Goal: Task Accomplishment & Management: Use online tool/utility

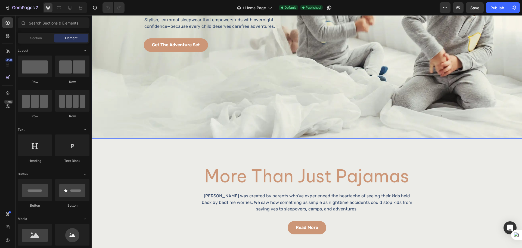
scroll to position [226, 0]
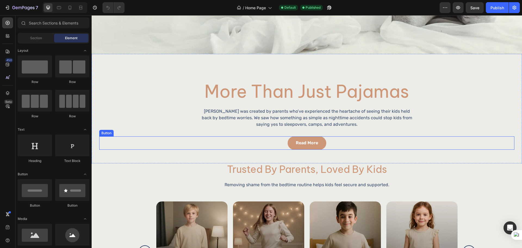
click at [325, 143] on div "read more Button" at bounding box center [306, 142] width 415 height 13
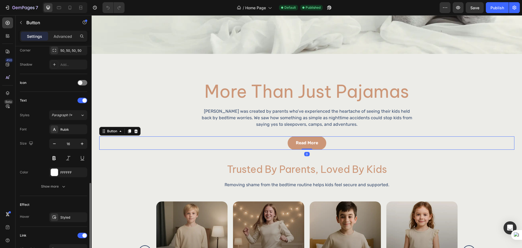
scroll to position [182, 0]
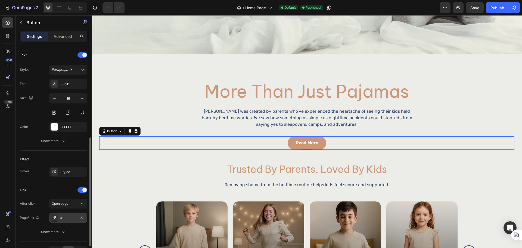
click at [71, 217] on div "#" at bounding box center [68, 217] width 16 height 5
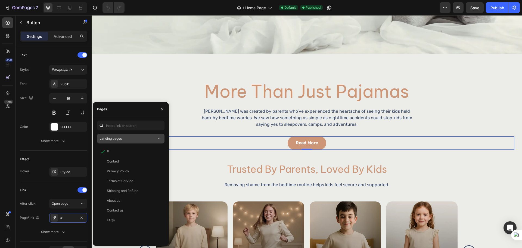
click at [128, 142] on button "Landing pages" at bounding box center [130, 138] width 67 height 10
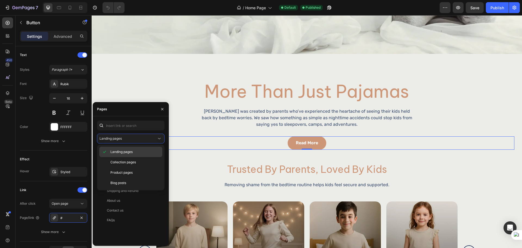
click at [122, 151] on span "Landing pages" at bounding box center [121, 151] width 22 height 5
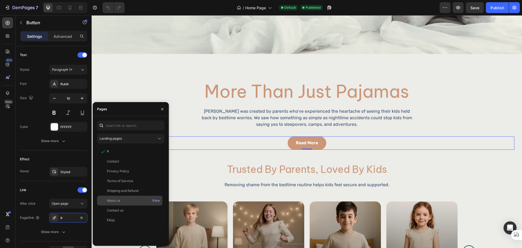
click at [121, 205] on div "About us View" at bounding box center [129, 210] width 65 height 10
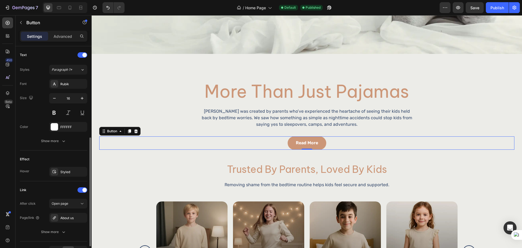
click at [44, 186] on div "Link" at bounding box center [53, 189] width 67 height 9
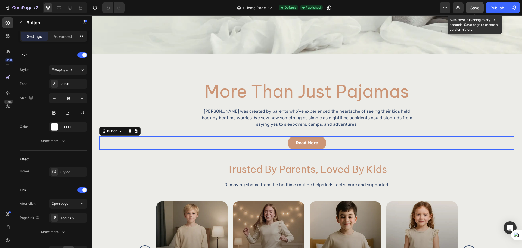
click at [480, 6] on button "Save" at bounding box center [475, 7] width 18 height 11
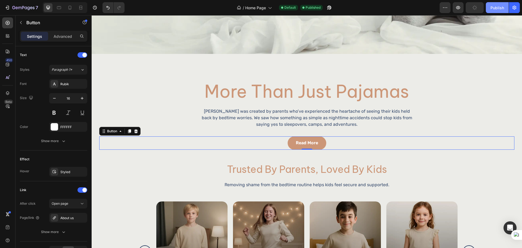
click at [489, 8] on button "Publish" at bounding box center [497, 7] width 23 height 11
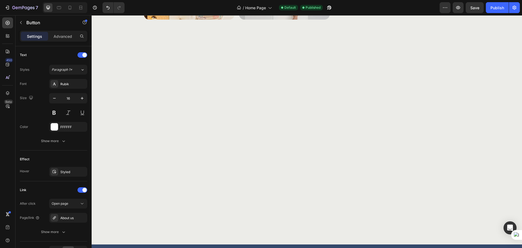
scroll to position [630, 0]
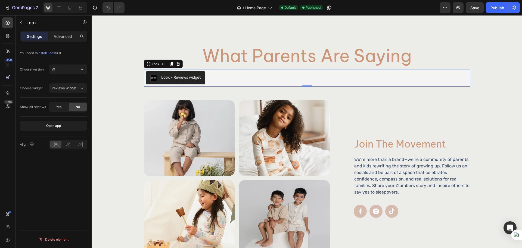
scroll to position [0, 0]
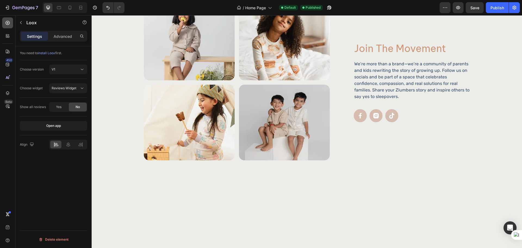
click at [7, 22] on icon at bounding box center [7, 22] width 5 height 5
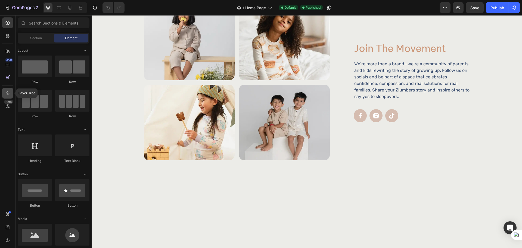
click at [12, 91] on div at bounding box center [7, 93] width 11 height 11
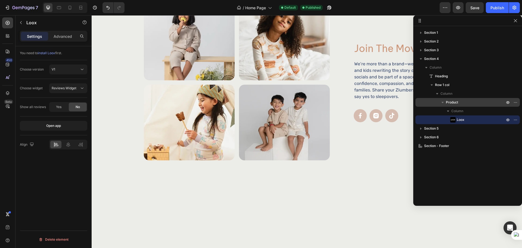
click at [455, 103] on span "Product" at bounding box center [452, 102] width 12 height 5
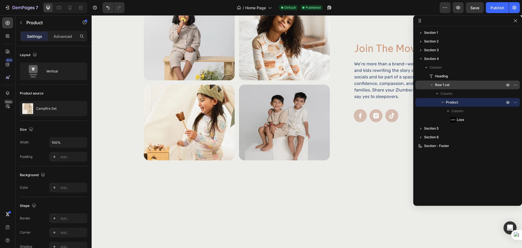
click at [449, 83] on span "Row 1 col" at bounding box center [442, 84] width 14 height 5
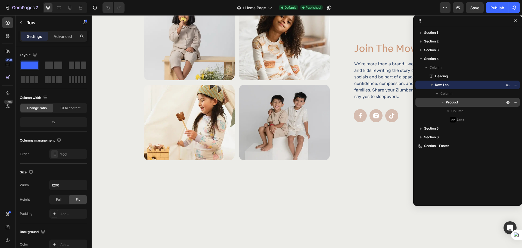
click at [466, 103] on p "Product" at bounding box center [476, 102] width 60 height 5
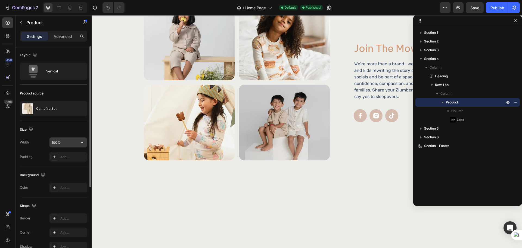
click at [61, 143] on input "100%" at bounding box center [68, 142] width 38 height 10
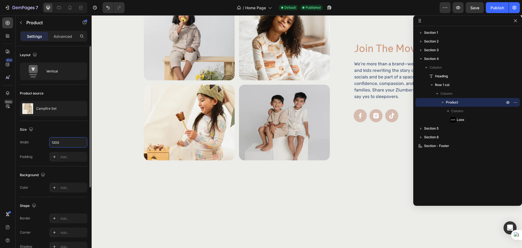
type input "1200"
click at [82, 121] on div "Size Width 1200 Padding Add..." at bounding box center [53, 143] width 67 height 45
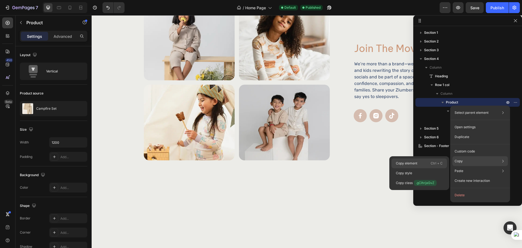
drag, startPoint x: 415, startPoint y: 160, endPoint x: 224, endPoint y: 113, distance: 197.2
click at [415, 168] on div "Copy element Ctrl + C" at bounding box center [418, 173] width 55 height 10
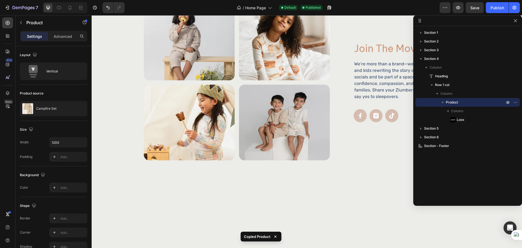
click at [65, 41] on div "Settings Advanced" at bounding box center [53, 36] width 67 height 11
click at [448, 80] on div "Heading" at bounding box center [468, 76] width 100 height 9
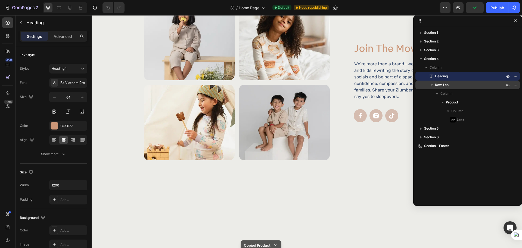
click at [449, 83] on span "Row 1 col" at bounding box center [442, 84] width 14 height 5
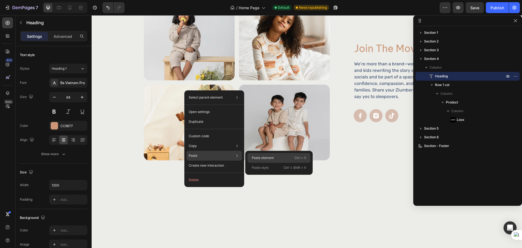
click at [267, 157] on p "Paste element" at bounding box center [263, 157] width 22 height 5
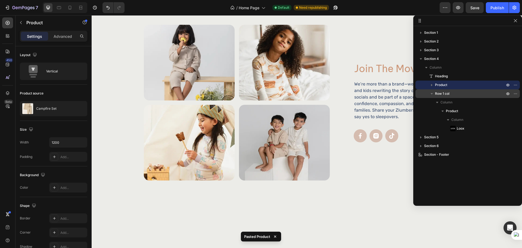
click at [435, 93] on span "Row 1 col" at bounding box center [442, 93] width 14 height 5
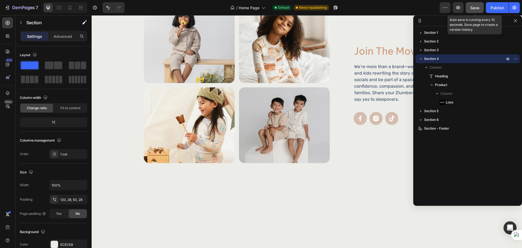
click at [477, 12] on button "Save" at bounding box center [475, 7] width 18 height 11
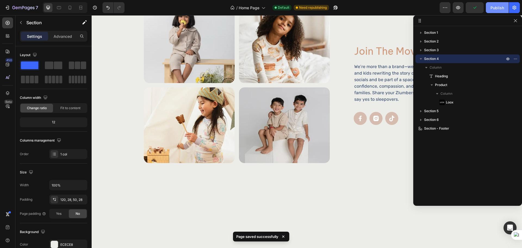
click at [495, 11] on button "Publish" at bounding box center [497, 7] width 23 height 11
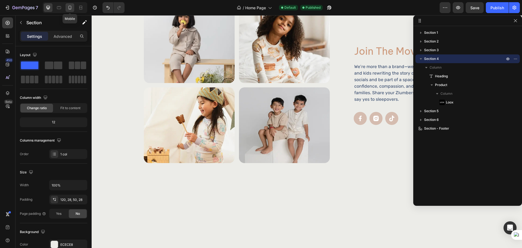
click at [69, 8] on icon at bounding box center [69, 7] width 5 height 5
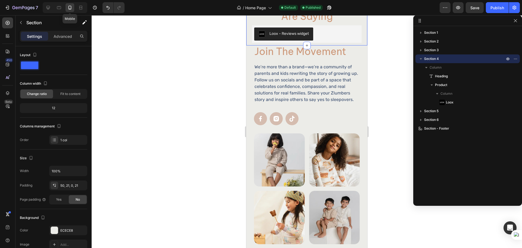
scroll to position [738, 0]
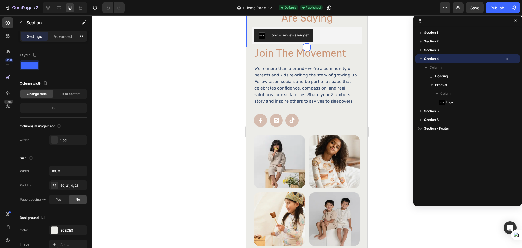
click at [251, 47] on div "What Parents Are Saying Heading Loox - Reviews widget Loox Product Section 4 Cr…" at bounding box center [306, 17] width 121 height 60
click at [386, 119] on div at bounding box center [307, 131] width 430 height 232
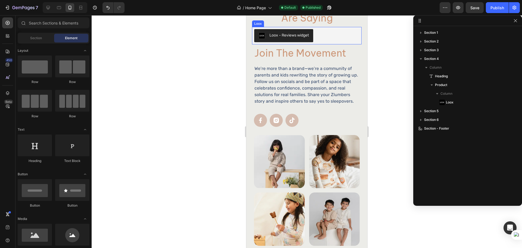
click at [340, 42] on div "Loox - Reviews widget" at bounding box center [306, 35] width 105 height 13
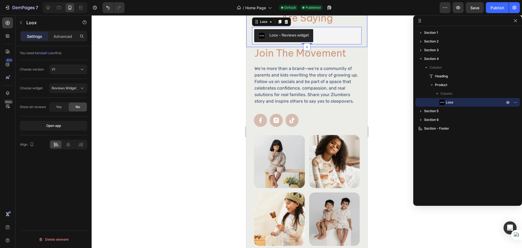
click at [360, 47] on div "What Parents Are Saying Heading Loox - Reviews widget Loox 0 Product Section 4" at bounding box center [306, 17] width 121 height 60
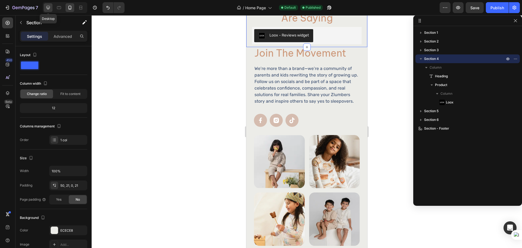
click at [49, 11] on div at bounding box center [48, 7] width 9 height 9
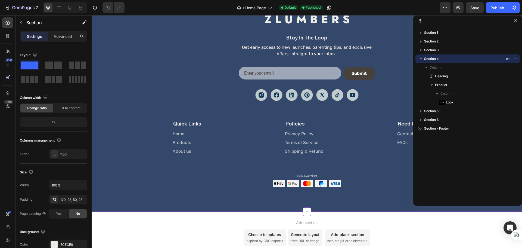
scroll to position [1314, 0]
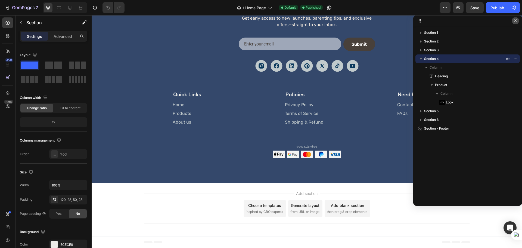
click at [515, 23] on button "button" at bounding box center [515, 20] width 7 height 7
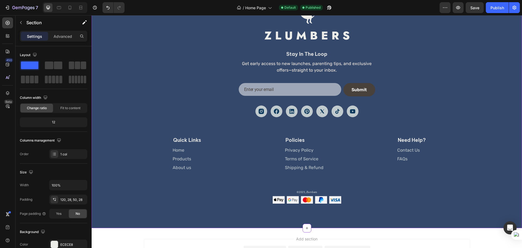
scroll to position [1224, 0]
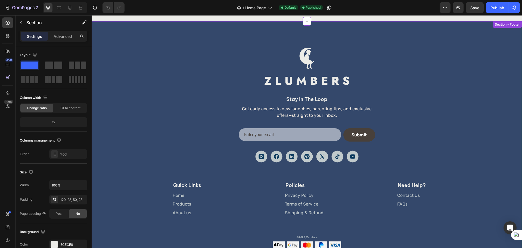
click at [186, 44] on div "Image stay in the loop Heading Get early access to new launches, parenting tips…" at bounding box center [307, 147] width 430 height 252
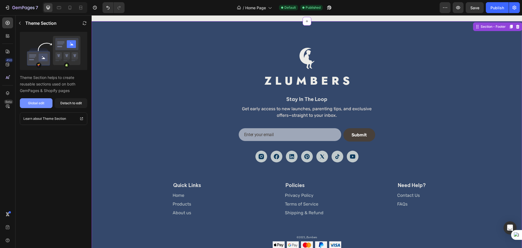
click at [39, 106] on button "Global edit" at bounding box center [36, 103] width 33 height 10
click at [332, 9] on button "button" at bounding box center [329, 7] width 11 height 11
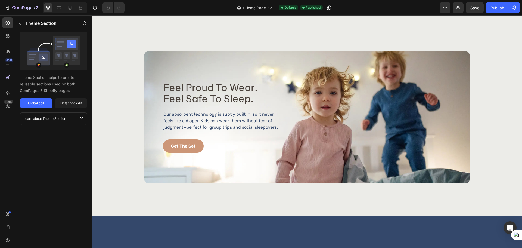
scroll to position [997, 0]
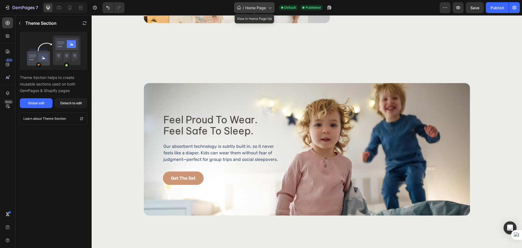
click at [254, 10] on span "Home Page" at bounding box center [255, 8] width 21 height 6
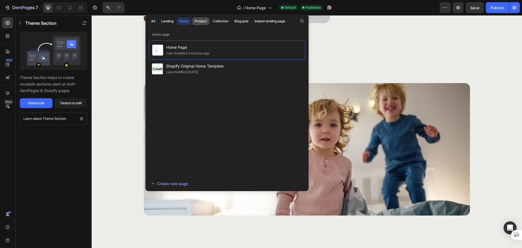
click at [197, 21] on div "Product" at bounding box center [201, 21] width 12 height 5
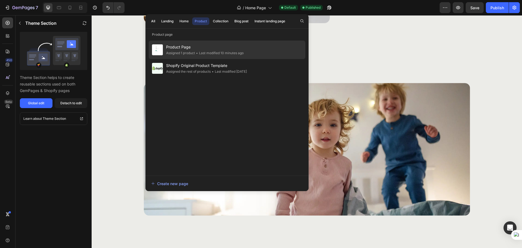
click at [204, 48] on span "Product Page" at bounding box center [204, 47] width 77 height 7
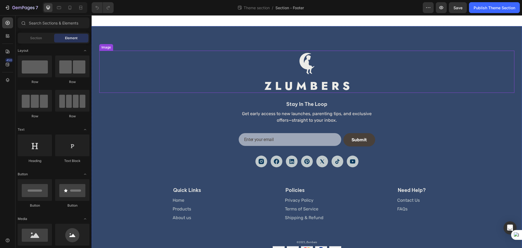
click at [336, 83] on img at bounding box center [306, 72] width 93 height 42
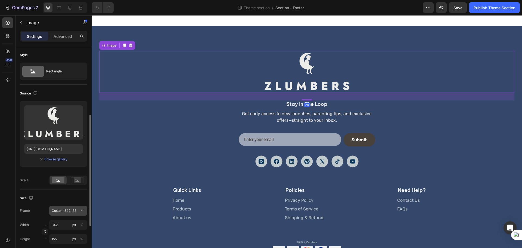
scroll to position [45, 0]
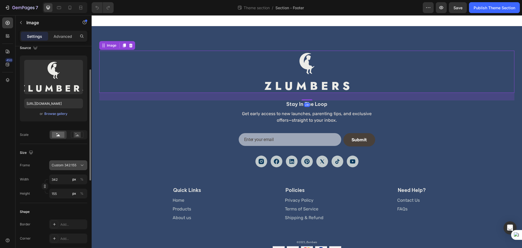
click at [66, 166] on span "Custom 342:155" at bounding box center [64, 165] width 25 height 5
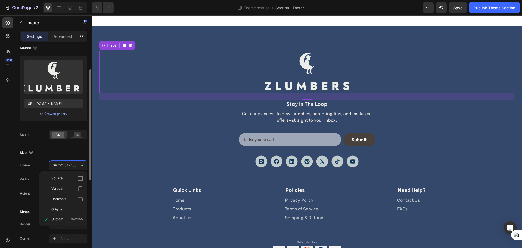
click at [59, 154] on div "Size" at bounding box center [53, 152] width 67 height 9
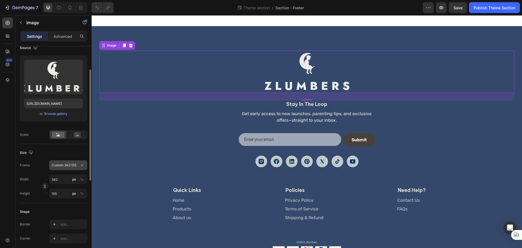
click at [63, 166] on span "Custom 342:155" at bounding box center [64, 165] width 25 height 5
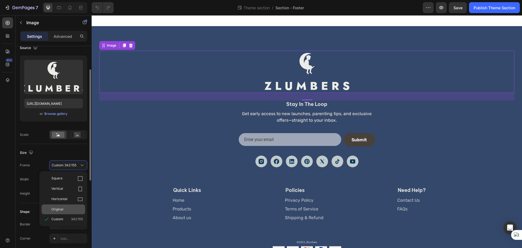
click at [63, 209] on span "Original" at bounding box center [57, 209] width 12 height 5
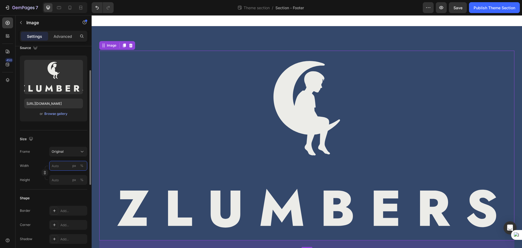
click at [56, 165] on input "px %" at bounding box center [68, 166] width 38 height 10
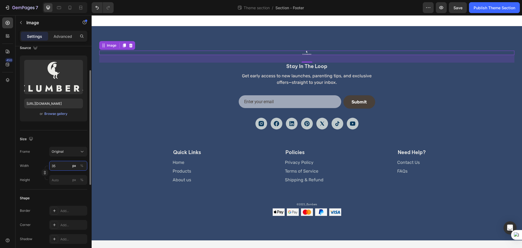
click at [56, 165] on input "35" at bounding box center [68, 166] width 38 height 10
click at [68, 146] on div "Size Frame Original Width 34 px % Height px %" at bounding box center [53, 159] width 67 height 59
click at [63, 165] on input "34" at bounding box center [68, 166] width 38 height 10
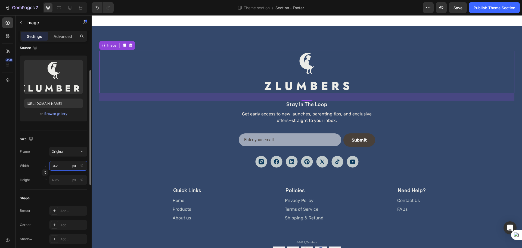
type input "342"
click at [73, 136] on div "Size" at bounding box center [53, 139] width 67 height 9
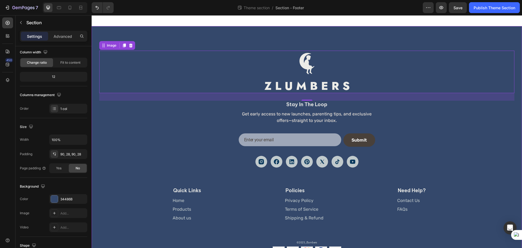
click at [314, 35] on div "Image 28 stay in the loop Heading Get early access to new launches, parenting t…" at bounding box center [307, 152] width 430 height 252
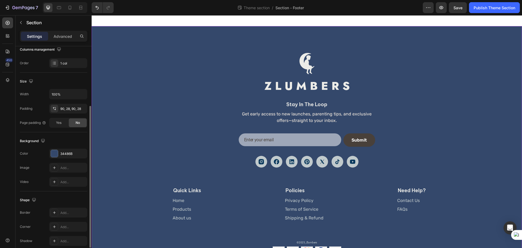
scroll to position [115, 0]
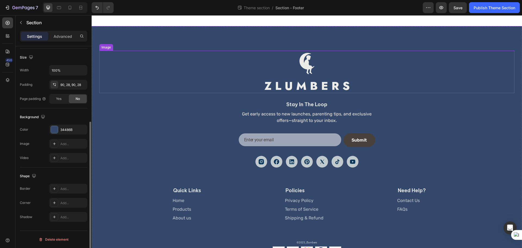
click at [261, 88] on img at bounding box center [306, 72] width 93 height 42
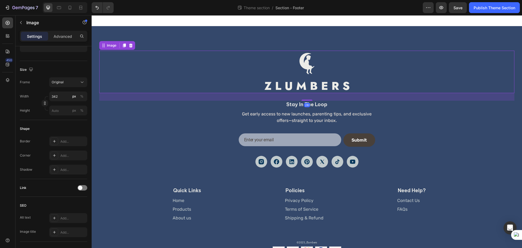
scroll to position [0, 0]
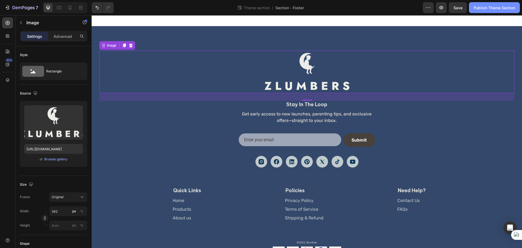
click at [487, 8] on div "Publish Theme Section" at bounding box center [495, 8] width 42 height 6
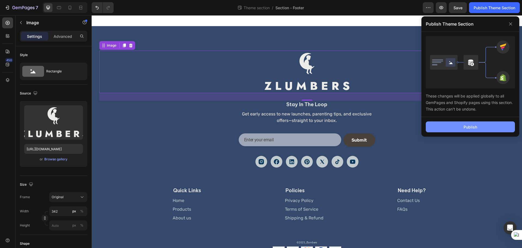
click at [474, 127] on div "Publish" at bounding box center [471, 127] width 14 height 6
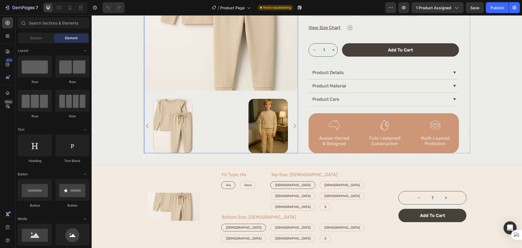
radio input "false"
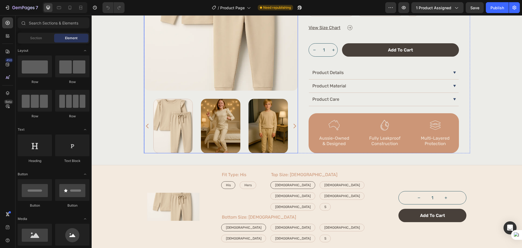
radio input "false"
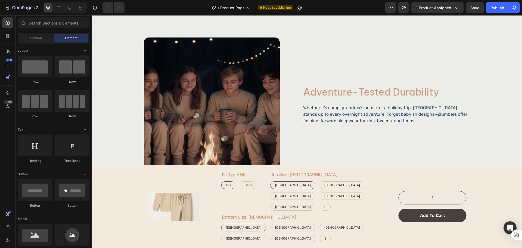
scroll to position [725, 0]
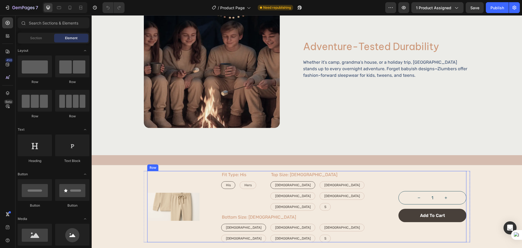
click at [208, 215] on div "Product Images Fit Type: His His His His Hers Hers Hers Product Variants & Swat…" at bounding box center [306, 206] width 319 height 71
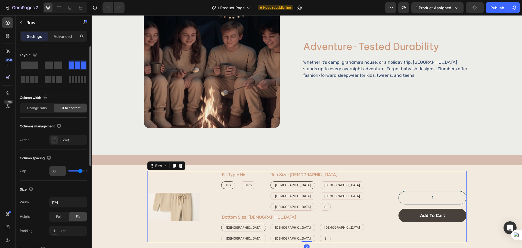
click at [55, 169] on input "80" at bounding box center [57, 171] width 16 height 10
type input "2"
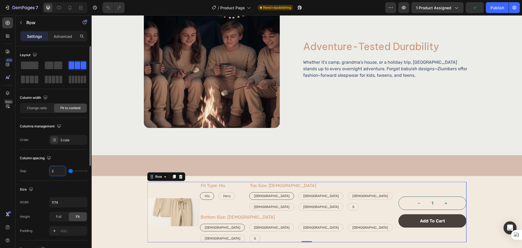
type input "20"
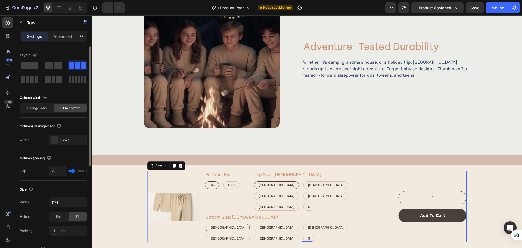
type input "20"
click at [71, 154] on div "Column spacing" at bounding box center [53, 158] width 67 height 9
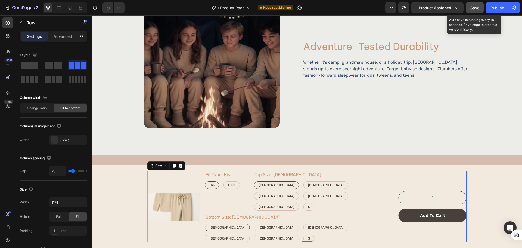
click at [482, 9] on button "Save" at bounding box center [475, 7] width 18 height 11
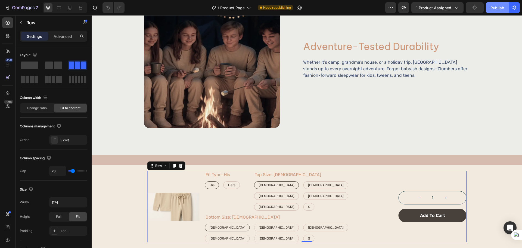
click at [490, 8] on button "Publish" at bounding box center [497, 7] width 23 height 11
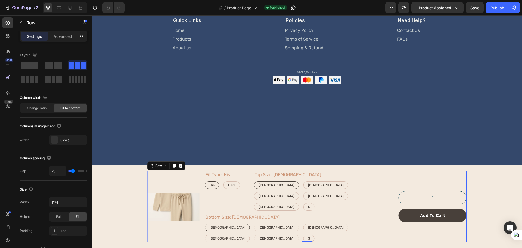
scroll to position [1301, 0]
click at [201, 156] on div "Placeholder for the Sticky bar - Do not delete Placeholder for the Sticky bar -…" at bounding box center [307, 145] width 430 height 74
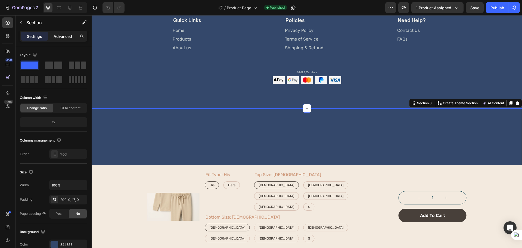
click at [67, 36] on p "Advanced" at bounding box center [63, 36] width 18 height 6
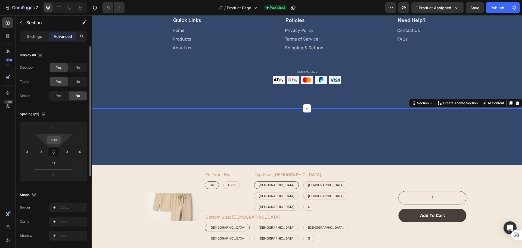
click at [58, 141] on input "200" at bounding box center [53, 140] width 11 height 8
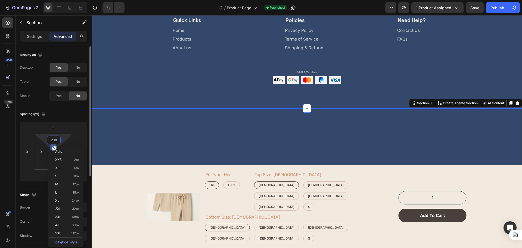
click at [58, 141] on input "200" at bounding box center [53, 140] width 11 height 8
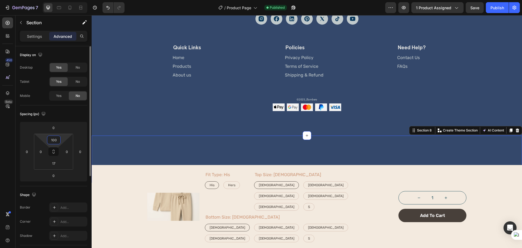
scroll to position [1274, 0]
type input "100"
click at [54, 164] on input "17" at bounding box center [53, 163] width 11 height 8
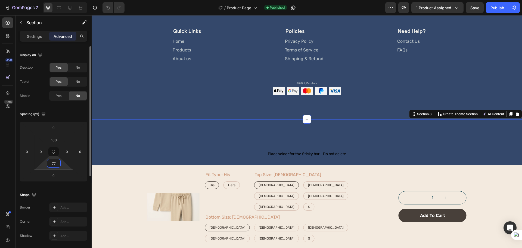
scroll to position [1291, 0]
type input "77"
click at [10, 179] on div "450 Beta" at bounding box center [7, 112] width 11 height 191
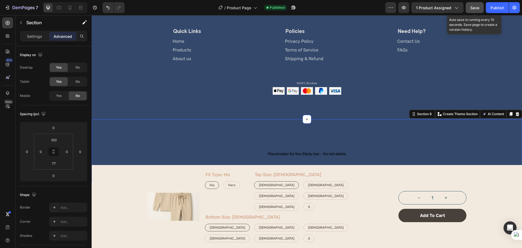
click at [477, 13] on button "Save" at bounding box center [475, 7] width 18 height 11
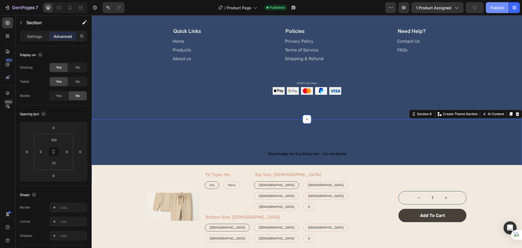
click at [487, 11] on button "Publish" at bounding box center [497, 7] width 23 height 11
click at [234, 9] on span "Product Page" at bounding box center [239, 8] width 24 height 6
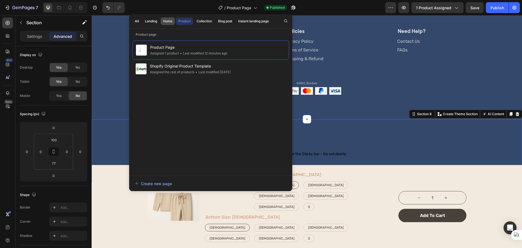
click at [168, 23] on div "Home" at bounding box center [167, 21] width 9 height 5
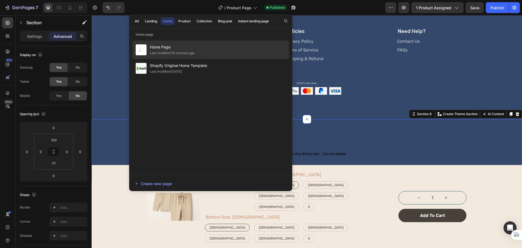
click at [188, 47] on span "Home Page" at bounding box center [172, 47] width 45 height 7
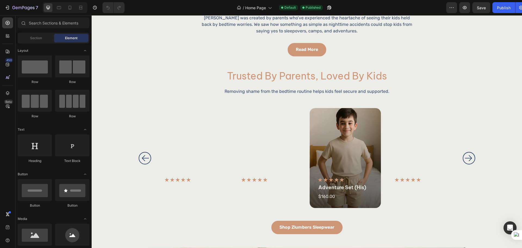
scroll to position [362, 0]
